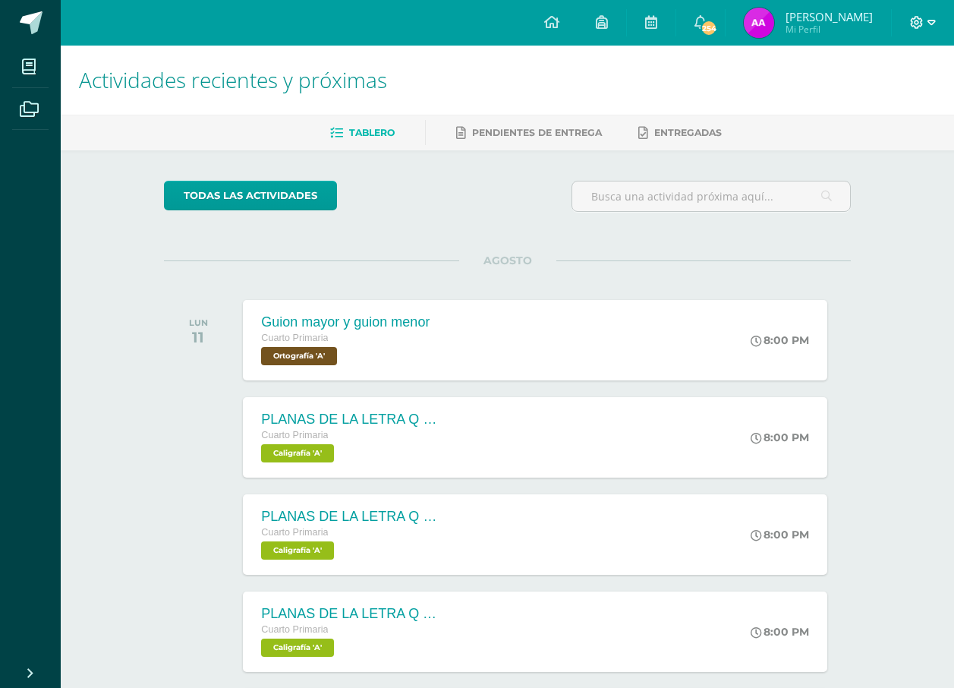
click at [924, 20] on span at bounding box center [923, 22] width 26 height 17
click at [877, 100] on span "Cerrar sesión" at bounding box center [883, 103] width 68 height 14
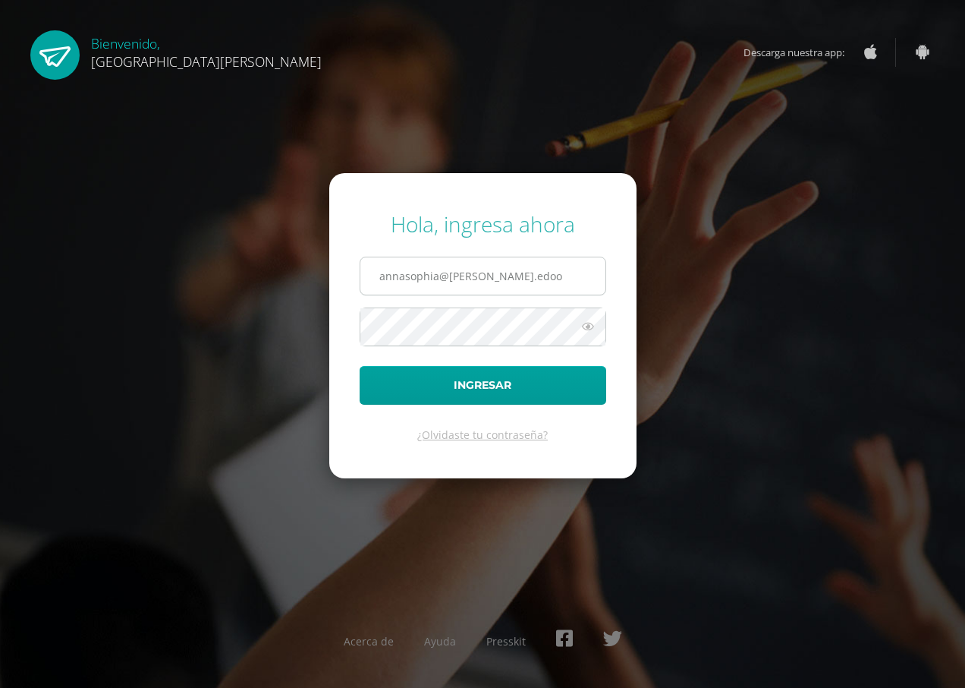
click at [486, 284] on input "annasophia@fatima.edoo" at bounding box center [482, 275] width 245 height 37
type input "miaisabella@fatima.edoo.gt"
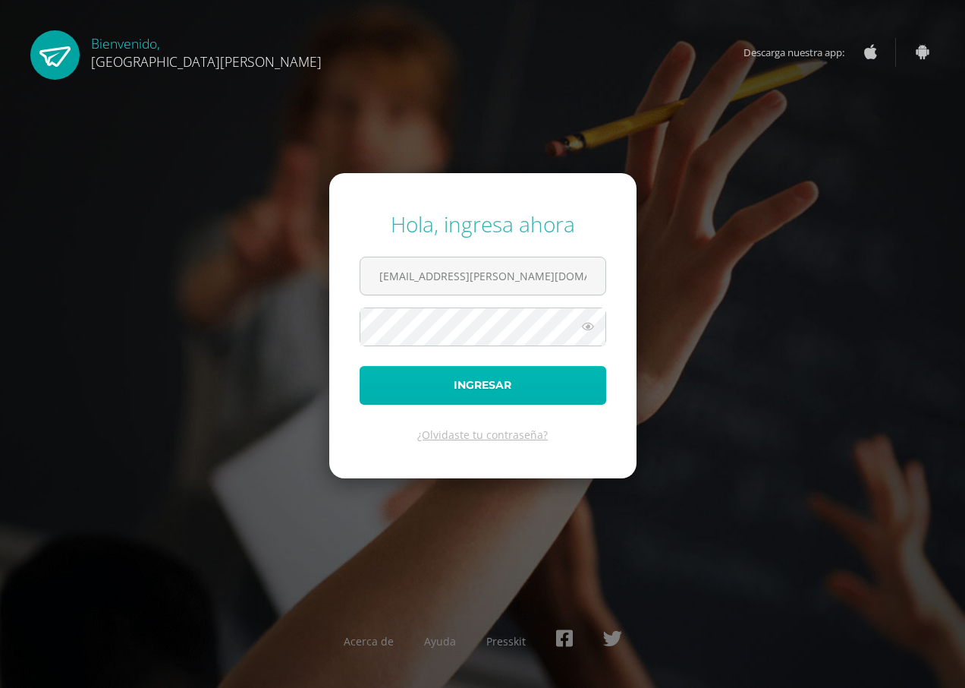
click at [507, 379] on button "Ingresar" at bounding box center [483, 385] width 247 height 39
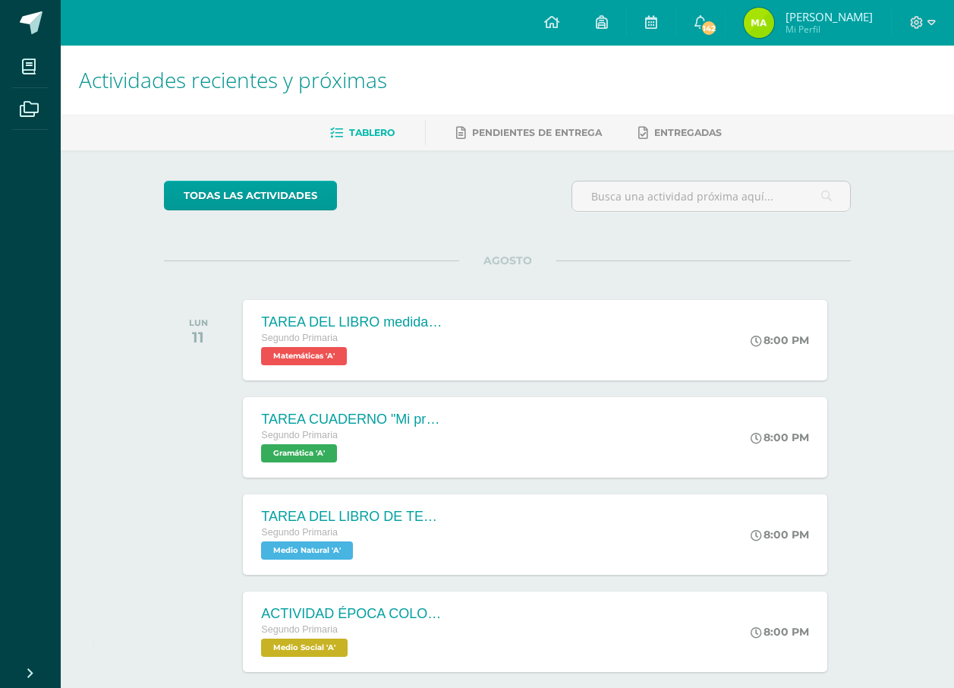
click at [774, 24] on img at bounding box center [759, 23] width 30 height 30
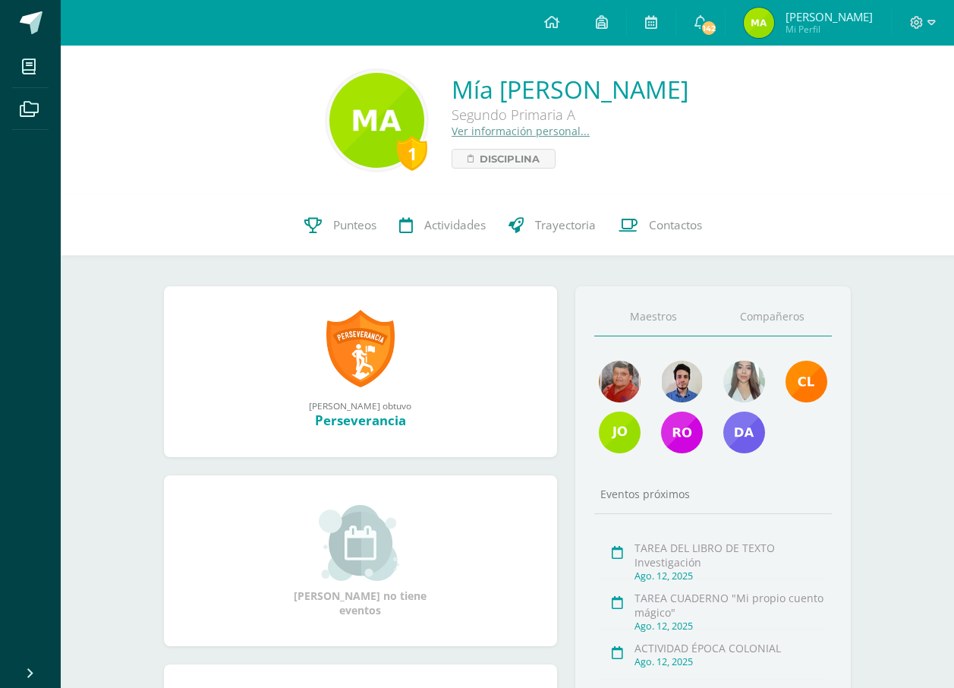
click at [755, 322] on link "Compañeros" at bounding box center [772, 316] width 119 height 39
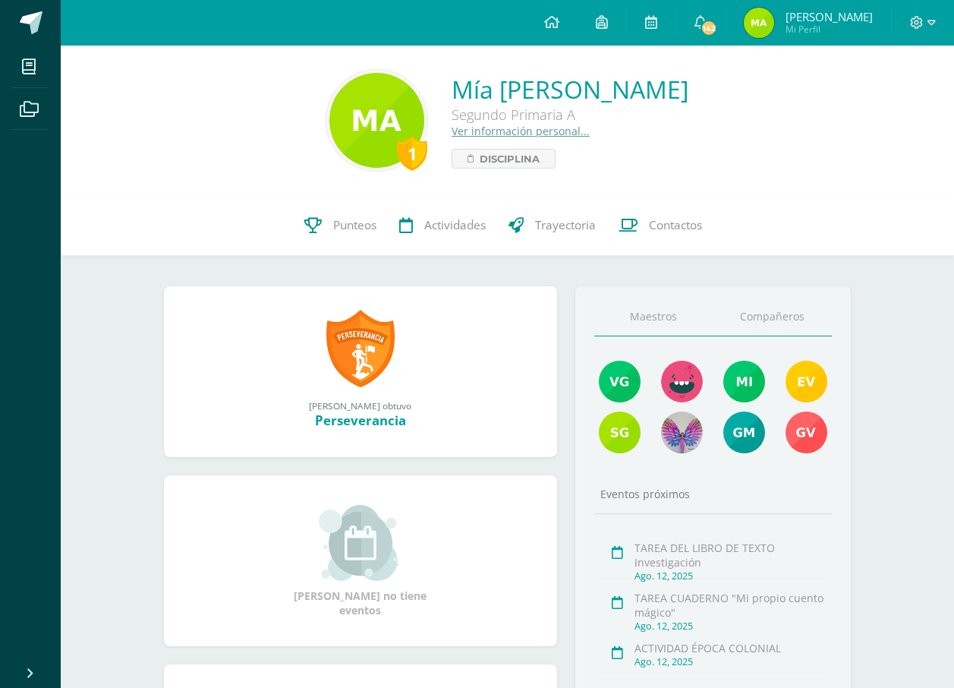
click at [636, 324] on link "Maestros" at bounding box center [653, 316] width 119 height 39
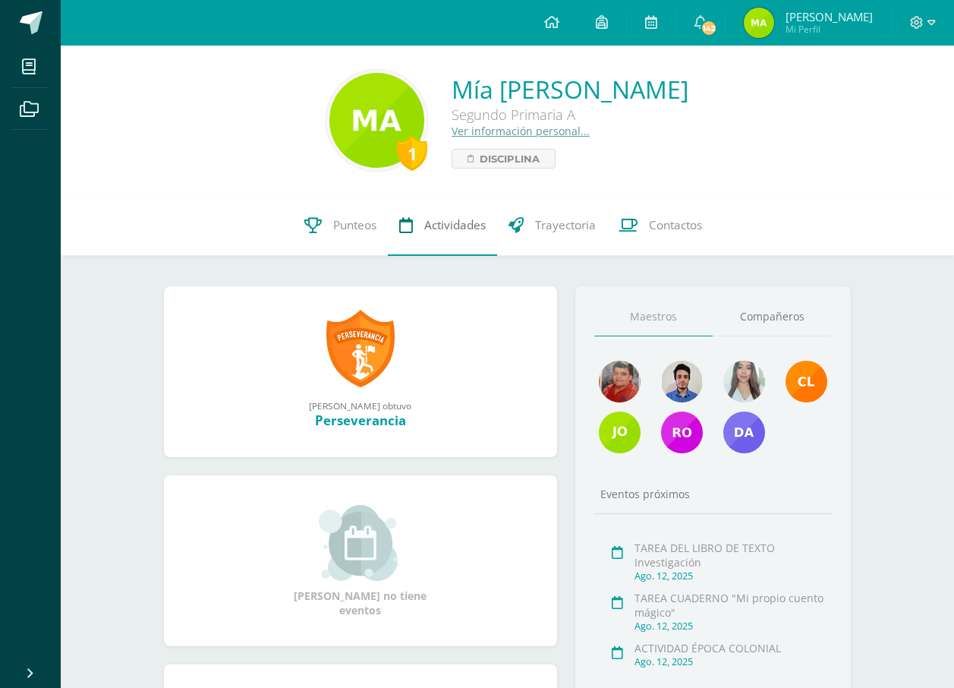
click at [457, 238] on link "Actividades" at bounding box center [442, 225] width 109 height 61
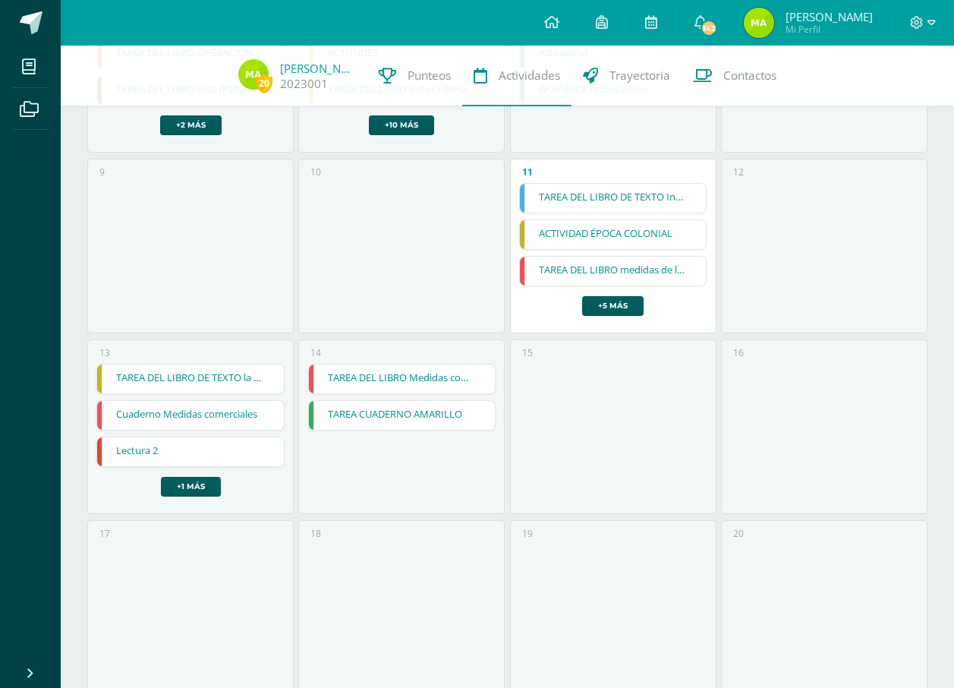
scroll to position [455, 0]
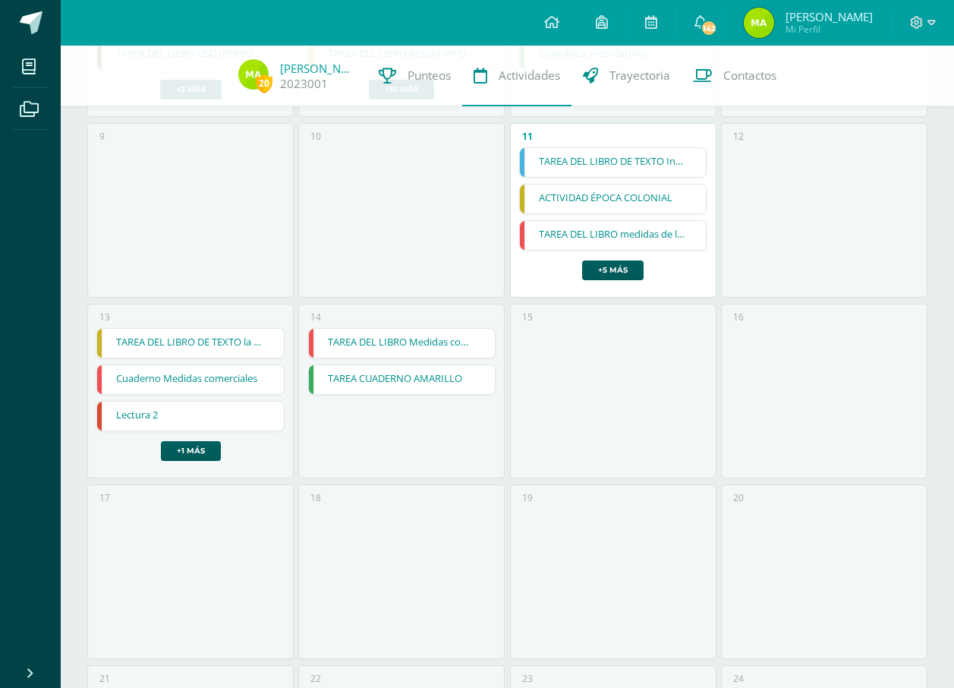
click at [578, 233] on link "TAREA DEL LIBRO medidas de longitud" at bounding box center [613, 235] width 187 height 29
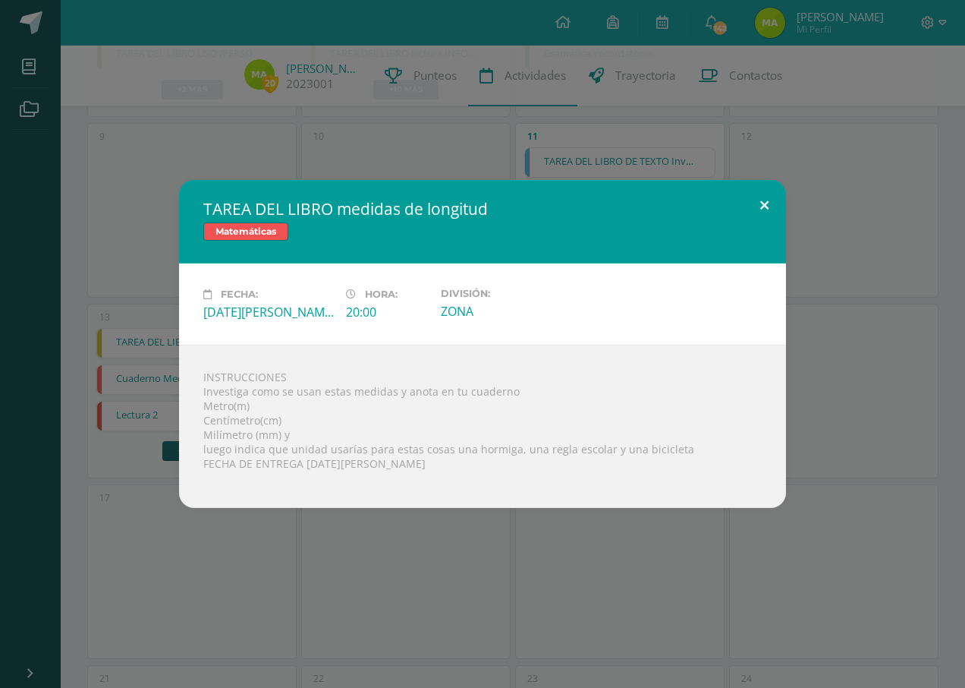
click at [765, 214] on button at bounding box center [764, 206] width 43 height 52
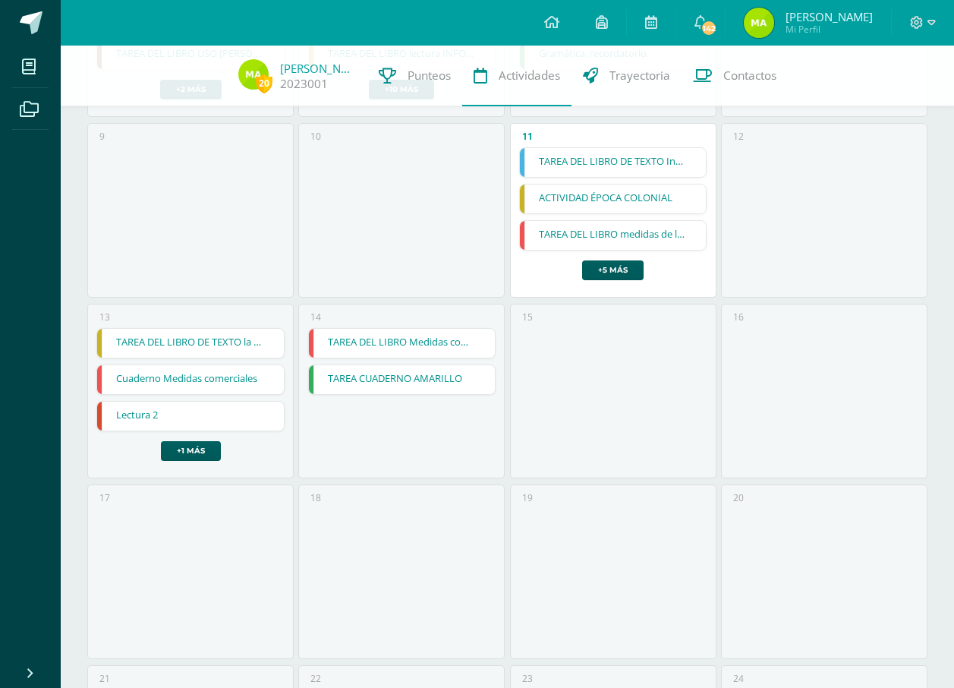
click at [599, 199] on link "ACTIVIDAD ÉPOCA COLONIAL" at bounding box center [613, 198] width 187 height 29
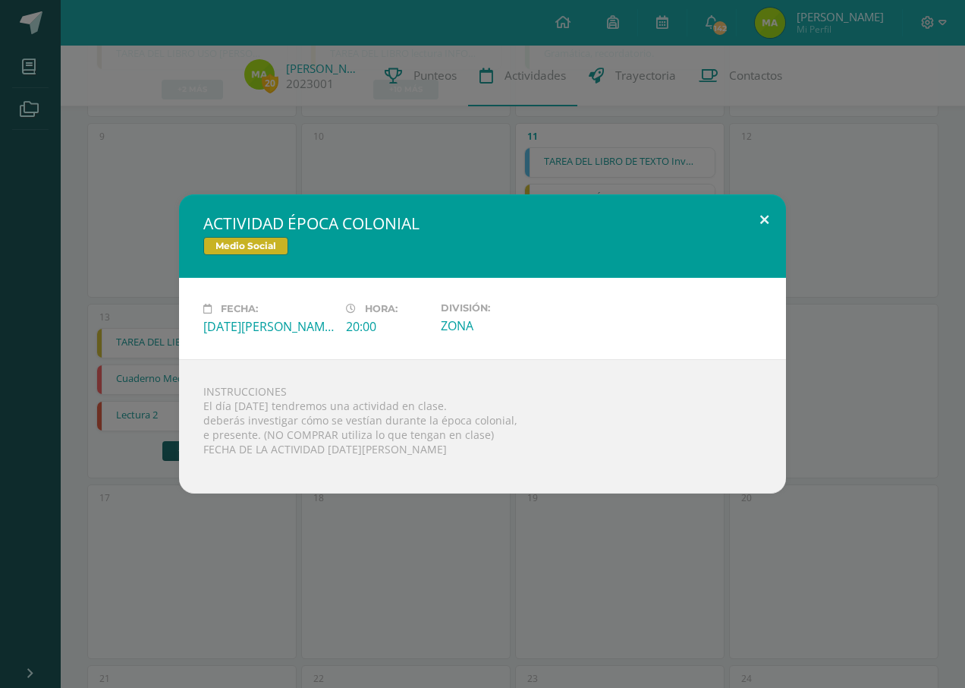
click at [770, 216] on button at bounding box center [764, 220] width 43 height 52
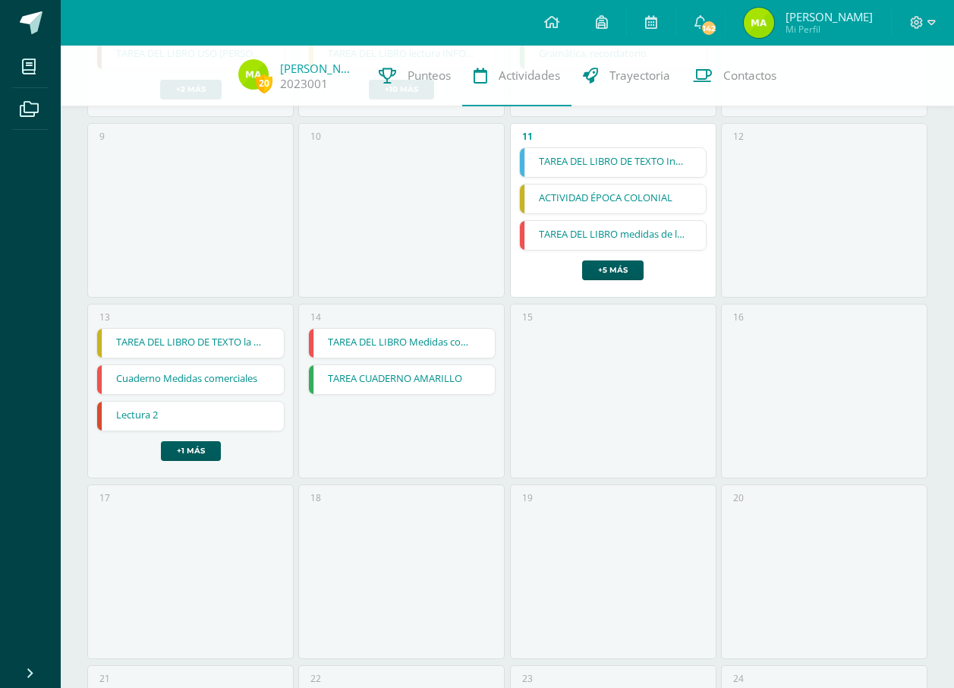
click at [544, 195] on link "ACTIVIDAD ÉPOCA COLONIAL" at bounding box center [613, 198] width 187 height 29
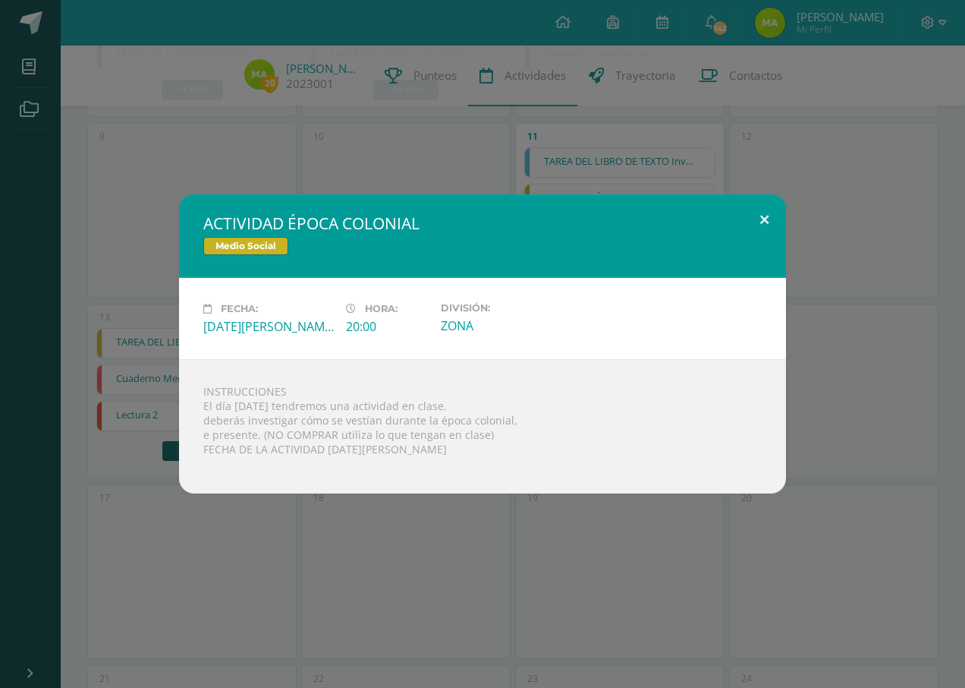
click at [766, 225] on button at bounding box center [764, 220] width 43 height 52
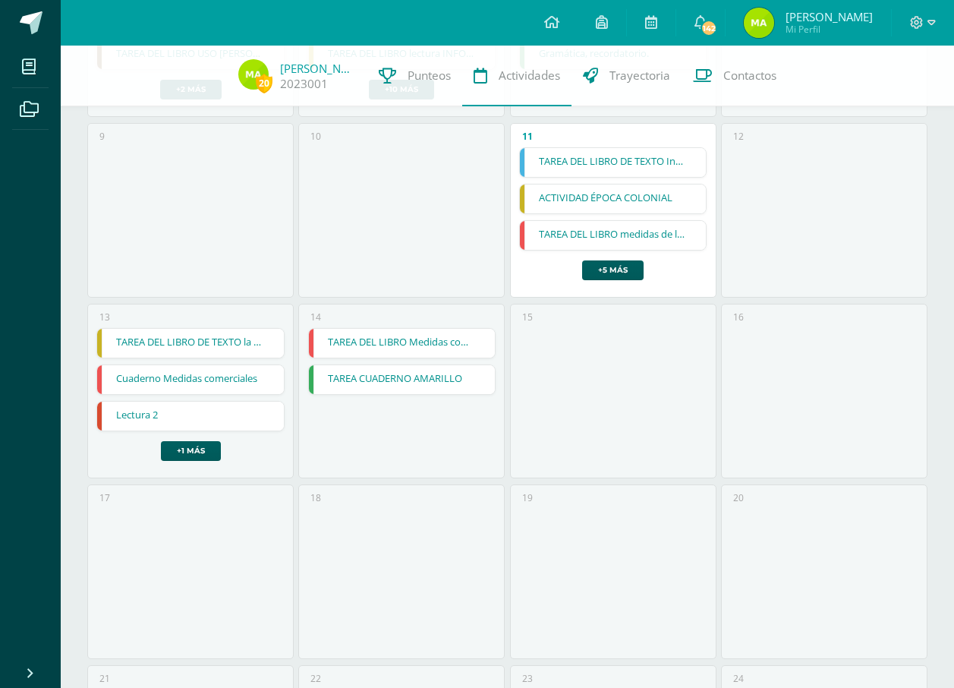
click at [593, 162] on link "TAREA DEL LIBRO DE TEXTO Investigación" at bounding box center [613, 162] width 187 height 29
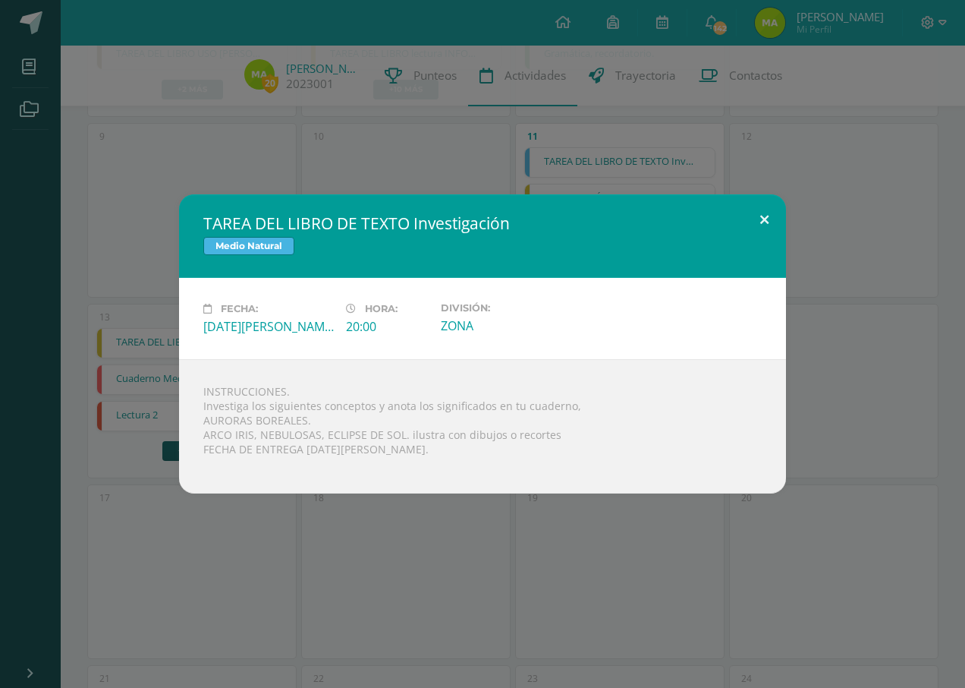
click at [768, 220] on button at bounding box center [764, 220] width 43 height 52
